Goal: Information Seeking & Learning: Learn about a topic

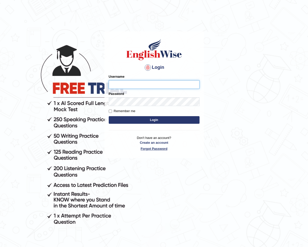
type input "ABayoh"
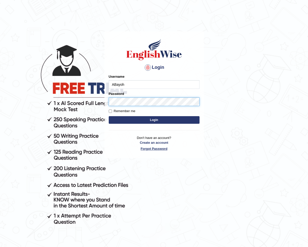
click at [154, 120] on button "Login" at bounding box center [154, 120] width 91 height 8
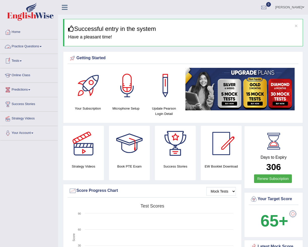
click at [29, 45] on link "Practice Questions" at bounding box center [29, 45] width 58 height 13
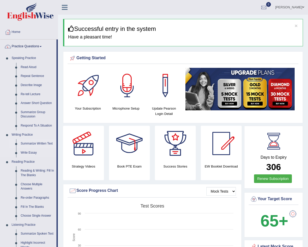
click at [31, 143] on link "Summarize Written Text" at bounding box center [37, 143] width 38 height 9
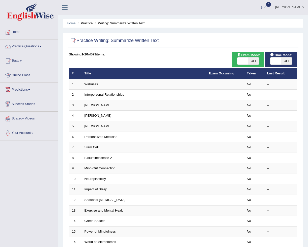
click at [254, 62] on span "OFF" at bounding box center [254, 60] width 11 height 7
checkbox input "true"
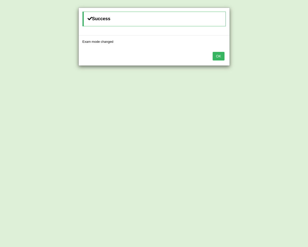
click at [218, 57] on button "OK" at bounding box center [219, 56] width 12 height 9
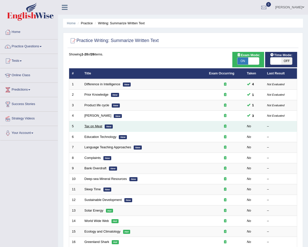
click at [100, 126] on link "Tax on Meat" at bounding box center [94, 126] width 18 height 4
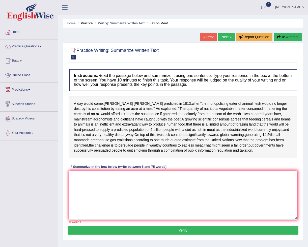
scroll to position [19, 0]
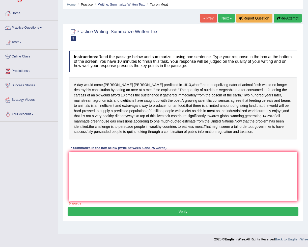
click at [82, 156] on textarea at bounding box center [183, 176] width 229 height 49
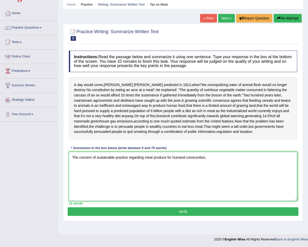
drag, startPoint x: 207, startPoint y: 156, endPoint x: 65, endPoint y: 154, distance: 142.2
click at [65, 154] on div "Practice Writing: Summarize Written Text 5 Tax on Meat Instructions: Read the p…" at bounding box center [183, 122] width 240 height 197
click at [210, 156] on textarea "The concern of sustainable practice regarding meat produce for humand comsumtio…" at bounding box center [183, 176] width 229 height 49
type textarea "The concern of sustainable practice regarding meat produce for humand comsumtio…"
click at [192, 211] on button "Verify" at bounding box center [183, 211] width 231 height 9
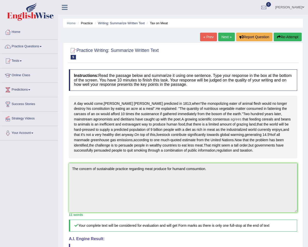
scroll to position [0, 0]
click at [289, 36] on button "Re-Attempt" at bounding box center [288, 37] width 28 height 9
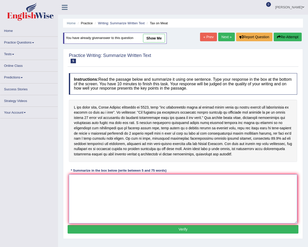
click at [123, 178] on textarea at bounding box center [183, 198] width 229 height 49
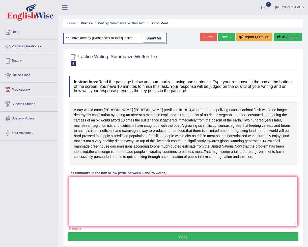
paste textarea "The concern of sustainable practice regarding meat produce for humand comsumtion"
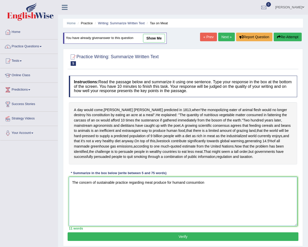
click at [200, 182] on textarea "The concern of sustainable practice regarding meat produce for humand consumtion" at bounding box center [183, 201] width 229 height 49
drag, startPoint x: 213, startPoint y: 182, endPoint x: 70, endPoint y: 181, distance: 142.7
click at [70, 181] on textarea "The concern of sustainable practice regarding meat produce for humand consumpti…" at bounding box center [183, 201] width 229 height 49
click at [209, 182] on textarea "The concern of sustainable practice regarding meat produce for humand consumpti…" at bounding box center [183, 201] width 229 height 49
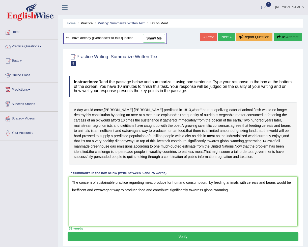
click at [280, 181] on textarea "The concern of sustainable practice regarding meat produce for humand consumpti…" at bounding box center [183, 201] width 229 height 49
type textarea "The concern of sustainable practice regarding meat produce for humand consumpti…"
click at [188, 234] on button "Verify" at bounding box center [183, 236] width 231 height 9
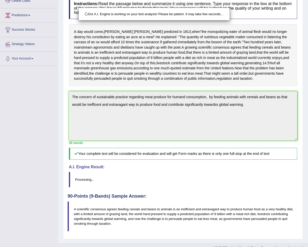
scroll to position [75, 0]
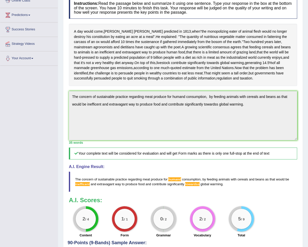
drag, startPoint x: 228, startPoint y: 183, endPoint x: 192, endPoint y: 177, distance: 36.0
click at [192, 177] on blockquote "The concern of sustainable practice regarding meat produce for humand consumpti…" at bounding box center [183, 181] width 229 height 20
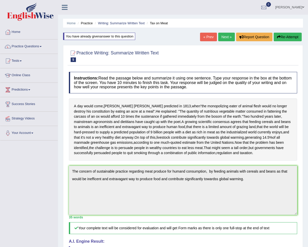
scroll to position [0, 0]
click at [291, 35] on button "Re-Attempt" at bounding box center [288, 37] width 28 height 9
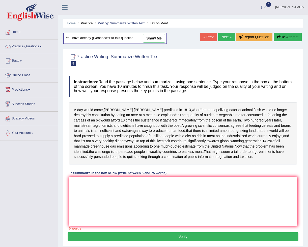
click at [118, 186] on textarea at bounding box center [183, 201] width 229 height 49
paste textarea "The concern of sustainable practice regarding meat produce for humand consumpti…"
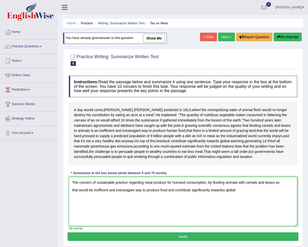
click at [187, 180] on textarea "The concern of sustainable practice regarding meat produce for humand consumpti…" at bounding box center [183, 201] width 229 height 49
click at [78, 188] on textarea "The concern of sustainable practice regarding meat produce for human consumptio…" at bounding box center [183, 201] width 229 height 49
click at [224, 188] on textarea "The concern of sustainable practice regarding meat produce for human consumptio…" at bounding box center [183, 201] width 229 height 49
click at [234, 189] on textarea "The concern of sustainable practice regarding meat produce for human consumptio…" at bounding box center [183, 201] width 229 height 49
type textarea "The concern of sustainable practice regarding meat produce for human consumptio…"
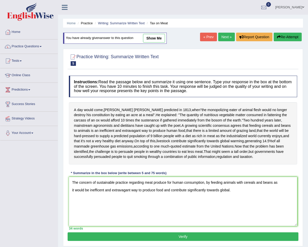
click at [167, 233] on button "Verify" at bounding box center [183, 236] width 231 height 9
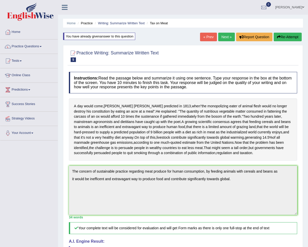
click at [226, 37] on link "Next »" at bounding box center [227, 37] width 17 height 9
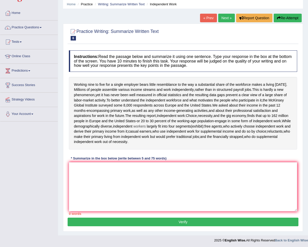
scroll to position [19, 0]
